Goal: Check status: Check status

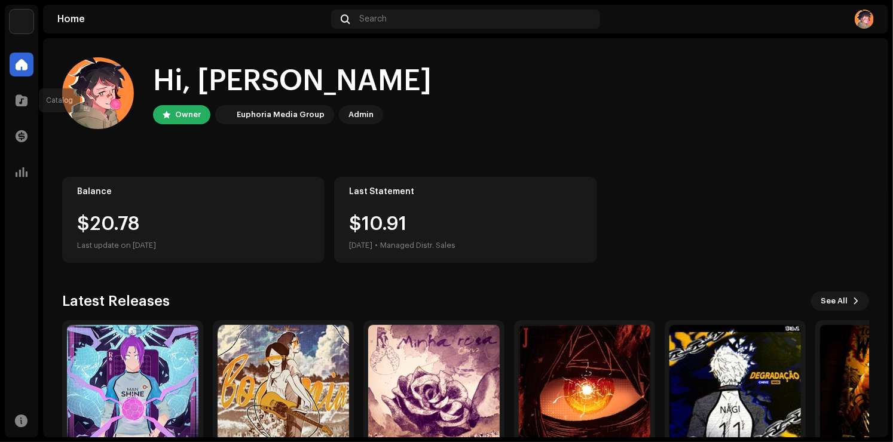
click at [28, 104] on div at bounding box center [22, 100] width 24 height 24
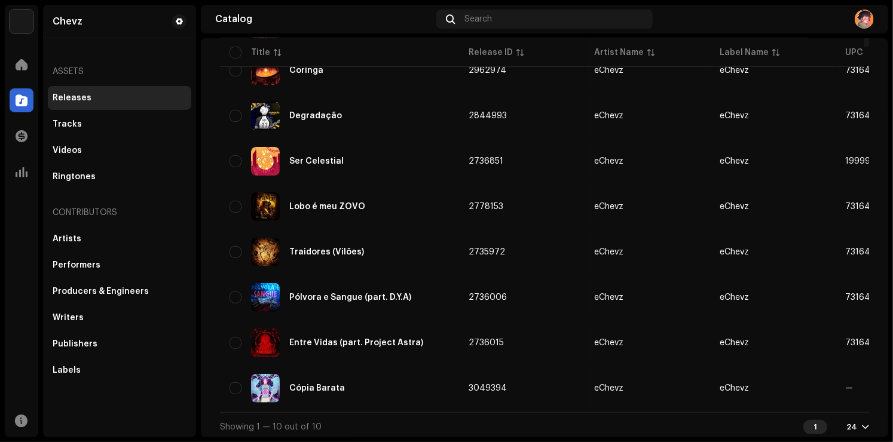
scroll to position [239, 0]
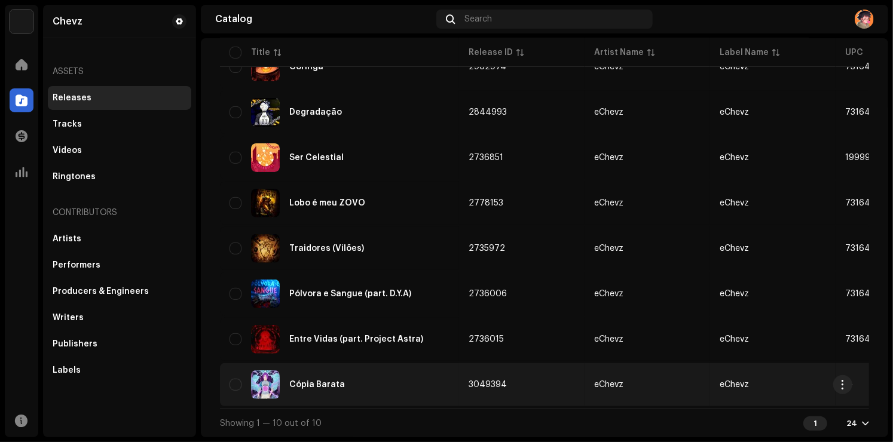
click at [367, 371] on div "Cópia Barata" at bounding box center [339, 384] width 220 height 29
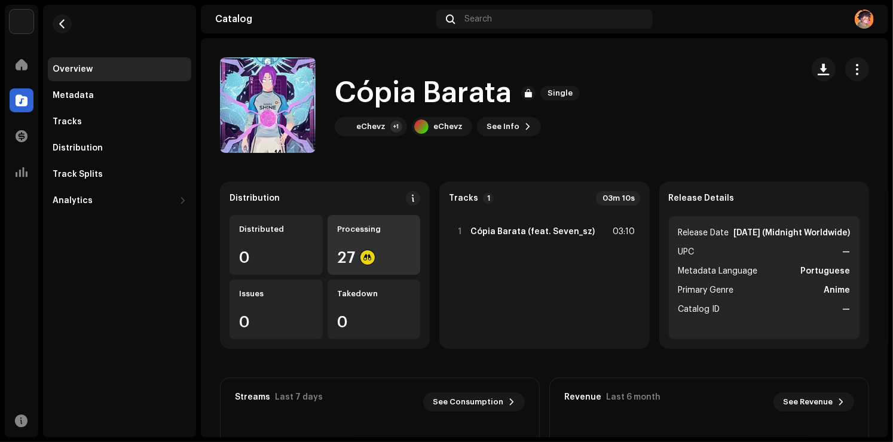
click at [376, 229] on div "Processing" at bounding box center [374, 230] width 74 height 10
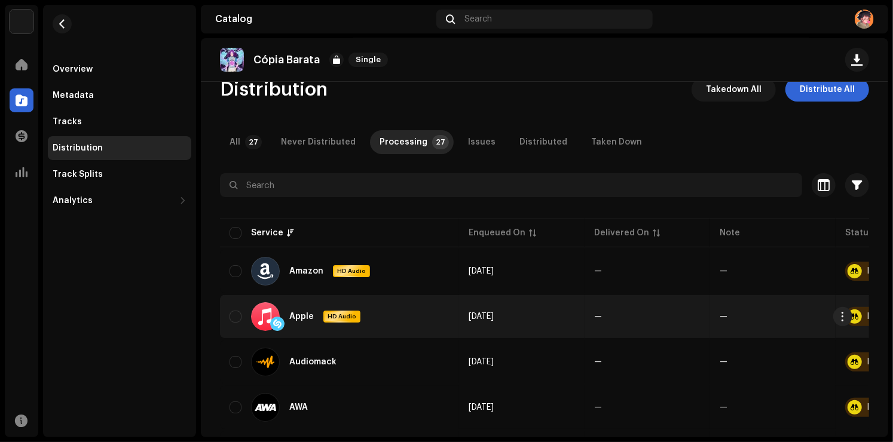
scroll to position [119, 0]
